Goal: Task Accomplishment & Management: Use online tool/utility

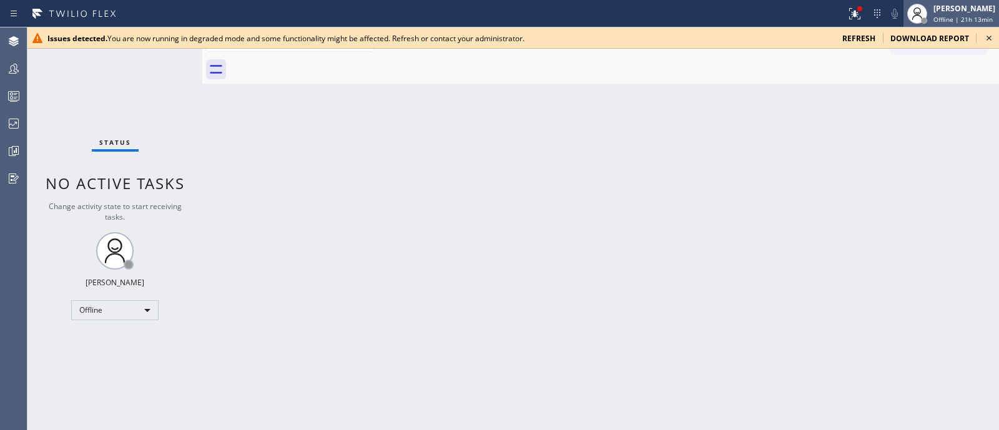
click at [977, 15] on div "Offline | 21h 13min" at bounding box center [965, 19] width 62 height 9
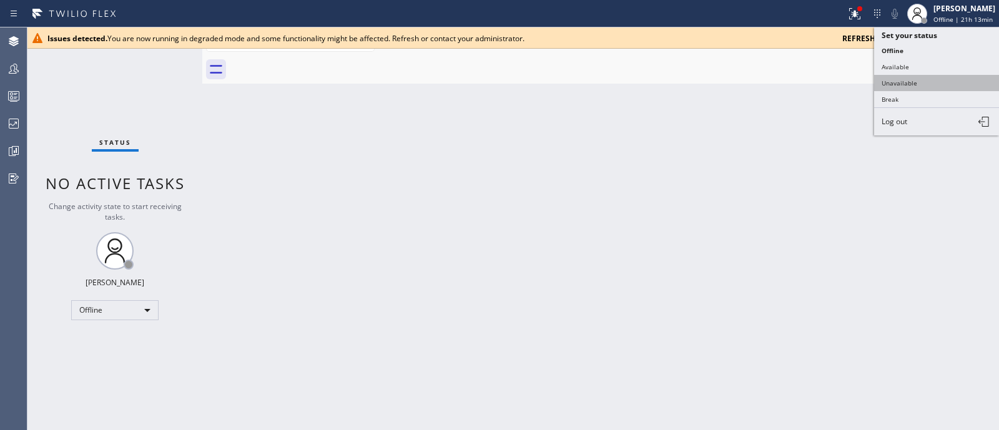
click at [933, 80] on button "Unavailable" at bounding box center [936, 83] width 125 height 16
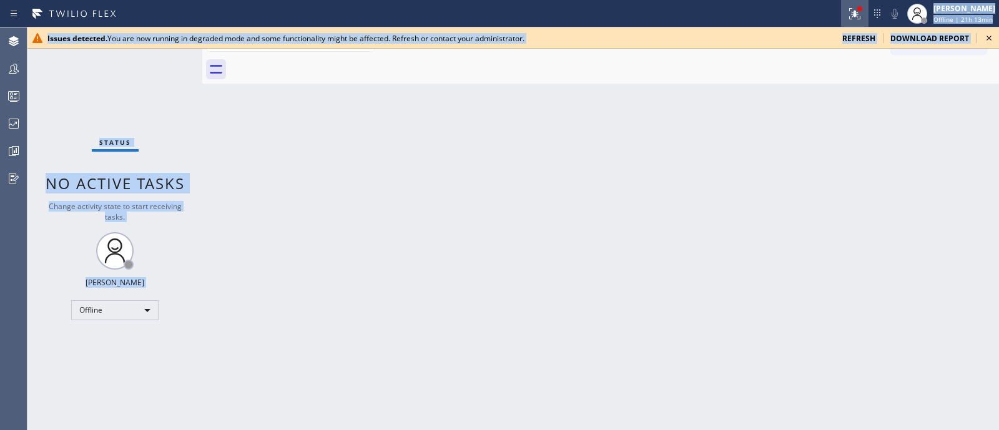
drag, startPoint x: 809, startPoint y: 126, endPoint x: 841, endPoint y: 15, distance: 114.9
click at [841, 15] on div "Status report Issues detected You are now running in degraded mode and some fun…" at bounding box center [499, 215] width 999 height 430
click at [847, 15] on icon at bounding box center [854, 13] width 15 height 15
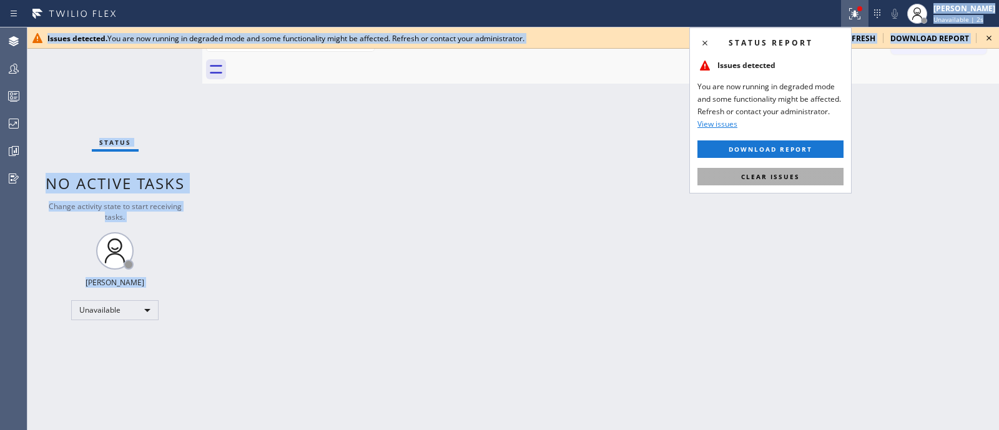
click at [793, 169] on button "Clear issues" at bounding box center [771, 176] width 146 height 17
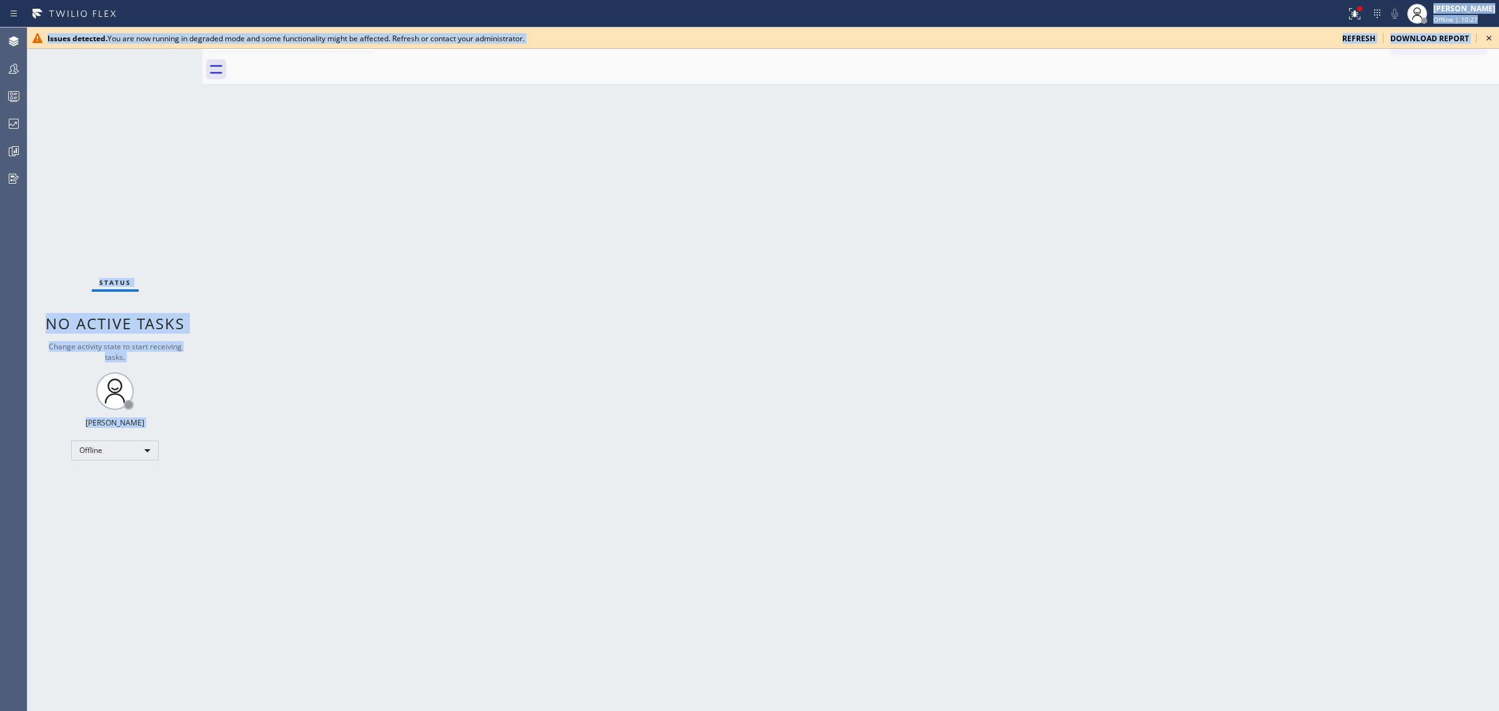
click at [999, 36] on span "refresh" at bounding box center [1358, 38] width 33 height 11
